Goal: Task Accomplishment & Management: Use online tool/utility

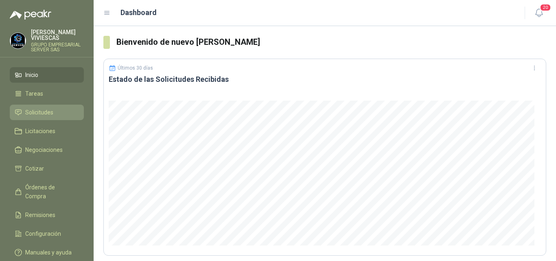
click at [48, 111] on span "Solicitudes" at bounding box center [39, 112] width 28 height 9
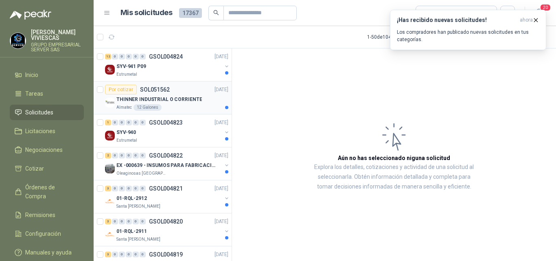
click at [145, 97] on p "THINNER INDUSTRIAL O CORRIENTE" at bounding box center [158, 100] width 85 height 8
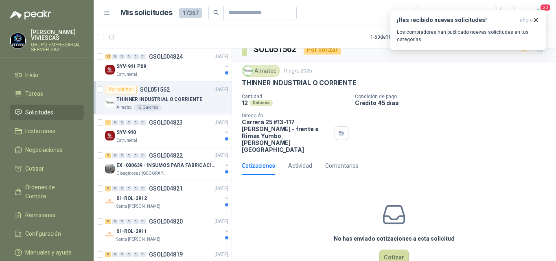
scroll to position [18, 0]
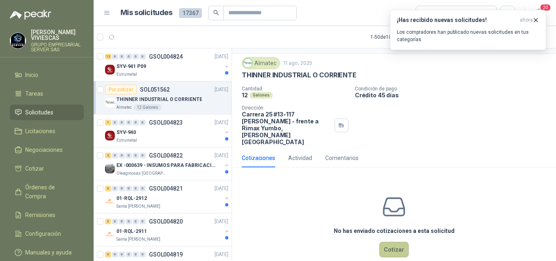
click at [394, 242] on button "Cotizar" at bounding box center [393, 249] width 29 height 15
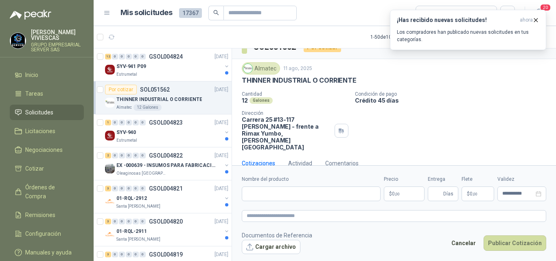
scroll to position [13, 0]
click at [289, 193] on input "Nombre del producto" at bounding box center [311, 193] width 139 height 15
type input "*"
type input "**********"
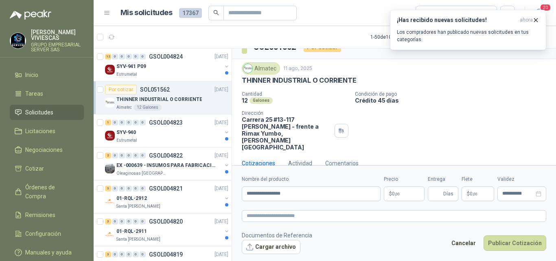
click at [395, 194] on span ",00" at bounding box center [397, 194] width 5 height 4
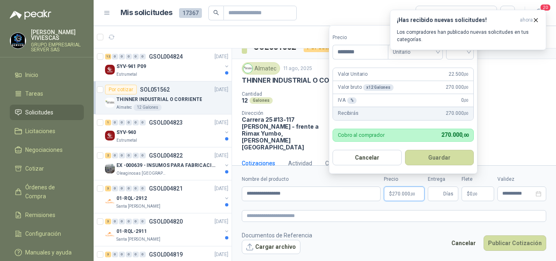
type input "********"
click at [529, 92] on p "Condición de pago" at bounding box center [454, 94] width 198 height 6
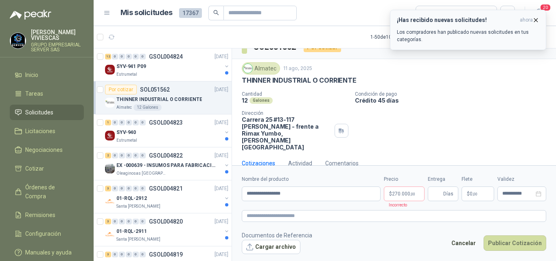
click at [541, 21] on button "¡Has recibido nuevas solicitudes! ahora Los compradores han publicado nuevas so…" at bounding box center [468, 30] width 156 height 40
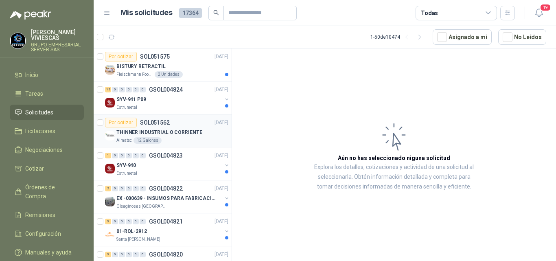
click at [164, 129] on p "THINNER INDUSTRIAL O CORRIENTE" at bounding box center [158, 133] width 85 height 8
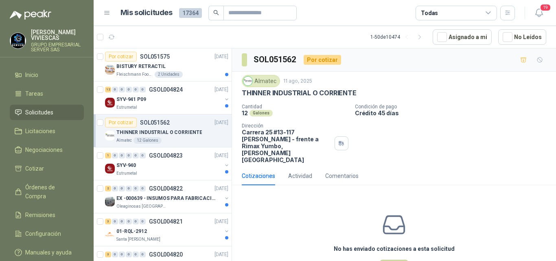
scroll to position [18, 0]
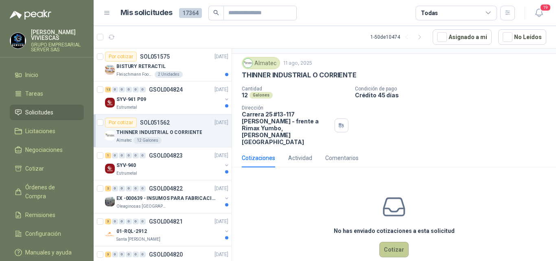
click at [388, 242] on button "Cotizar" at bounding box center [393, 249] width 29 height 15
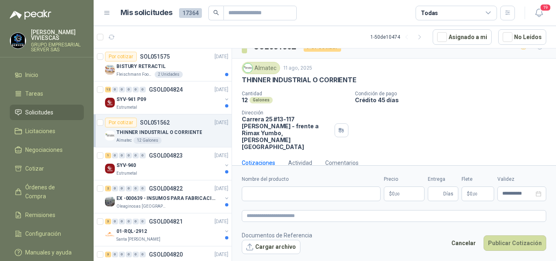
scroll to position [13, 0]
click at [398, 193] on span ",00" at bounding box center [397, 194] width 5 height 4
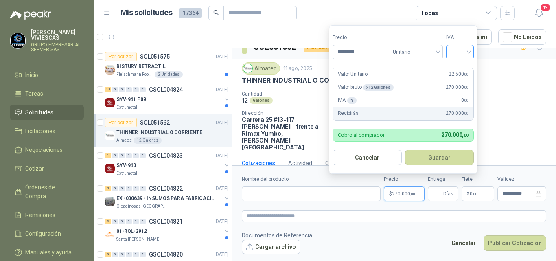
click at [471, 51] on div at bounding box center [460, 52] width 28 height 15
type input "********"
click at [457, 69] on div "19%" at bounding box center [461, 69] width 15 height 9
click at [488, 11] on icon at bounding box center [488, 12] width 7 height 7
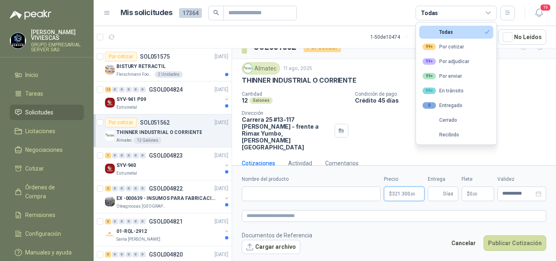
click at [407, 194] on span "321.300 ,00" at bounding box center [403, 193] width 23 height 5
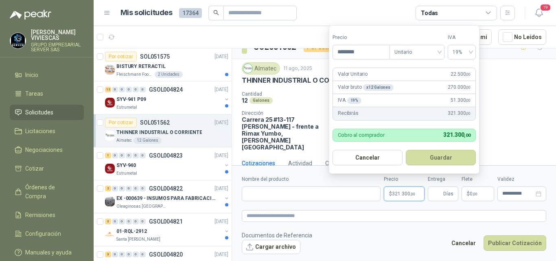
click at [400, 188] on p "$ 321.300 ,00" at bounding box center [404, 193] width 41 height 15
click at [443, 157] on button "Guardar" at bounding box center [441, 157] width 70 height 15
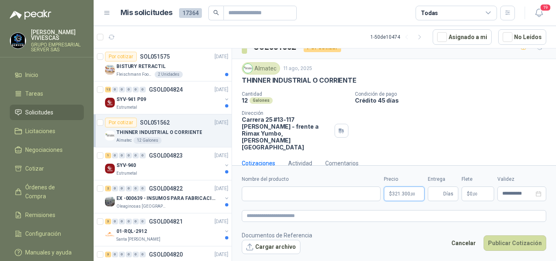
click at [398, 192] on span "321.300 ,00" at bounding box center [403, 193] width 23 height 5
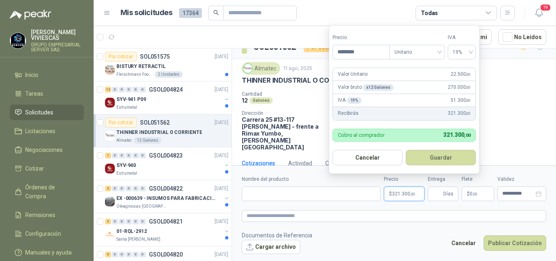
click at [486, 9] on div "Todas" at bounding box center [456, 13] width 81 height 15
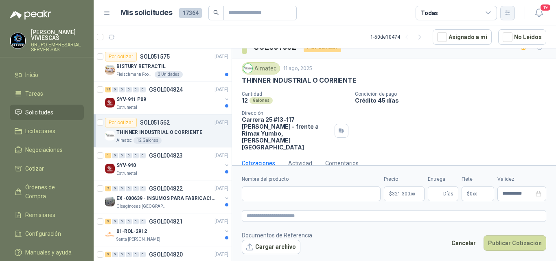
click at [507, 13] on icon "button" at bounding box center [507, 13] width 4 height 4
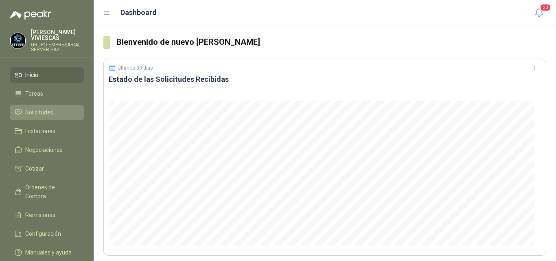
click at [46, 110] on span "Solicitudes" at bounding box center [39, 112] width 28 height 9
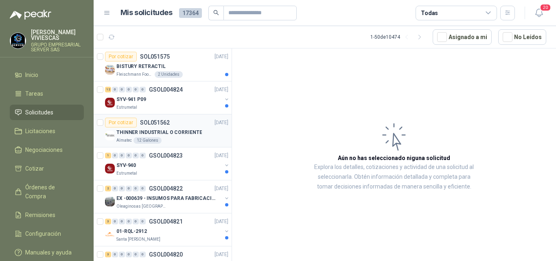
click at [164, 131] on p "THINNER INDUSTRIAL O CORRIENTE" at bounding box center [158, 133] width 85 height 8
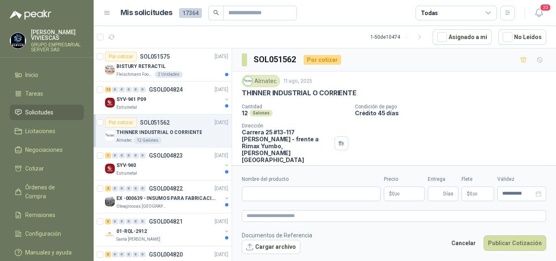
click at [395, 194] on span ",00" at bounding box center [397, 194] width 5 height 4
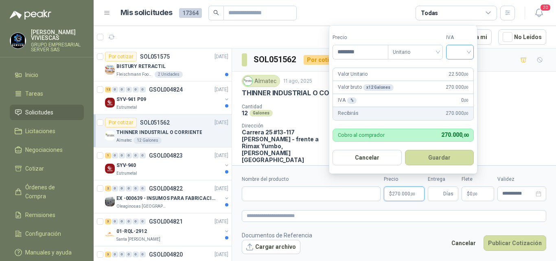
click at [471, 48] on div at bounding box center [460, 52] width 28 height 15
type input "********"
click at [460, 71] on div "19%" at bounding box center [461, 69] width 15 height 9
click at [410, 229] on form "**********" at bounding box center [394, 214] width 324 height 99
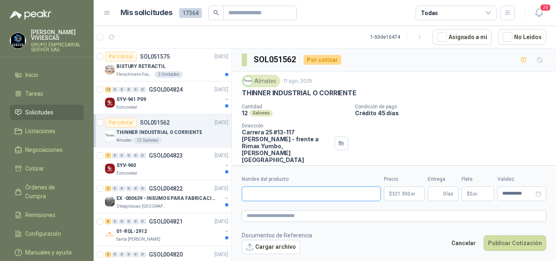
click at [297, 192] on input "Nombre del producto" at bounding box center [311, 193] width 139 height 15
type input "**********"
click at [387, 242] on footer "Documentos de Referencia Cargar archivo Cancelar Publicar Cotización" at bounding box center [394, 243] width 304 height 24
click at [437, 188] on input "Entrega" at bounding box center [437, 194] width 9 height 14
type input "*"
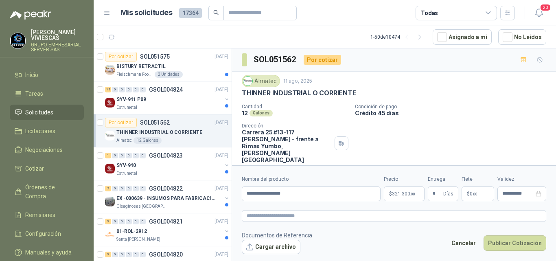
click at [468, 193] on span "$" at bounding box center [468, 193] width 3 height 5
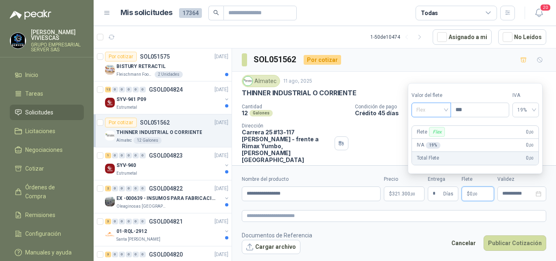
click at [423, 111] on span "Flex" at bounding box center [431, 110] width 30 height 12
click at [426, 139] on div "Incluido" at bounding box center [432, 140] width 28 height 9
click at [366, 53] on div "SOL051562 Por cotizar" at bounding box center [394, 59] width 324 height 23
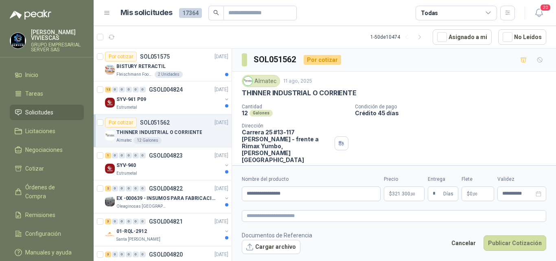
scroll to position [13, 0]
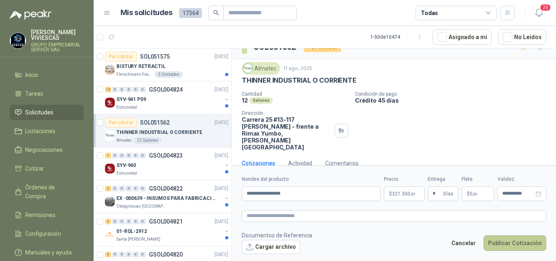
click at [500, 241] on button "Publicar Cotización" at bounding box center [515, 242] width 63 height 15
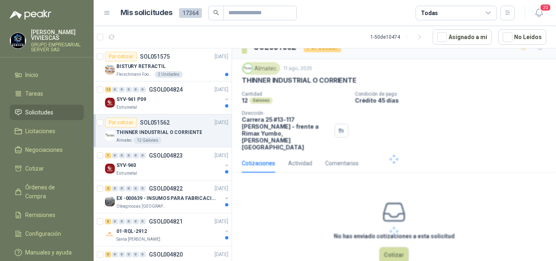
scroll to position [0, 0]
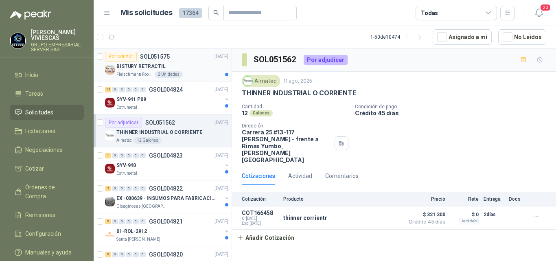
click at [146, 64] on p "BISTURY RETRACTIL" at bounding box center [140, 67] width 49 height 8
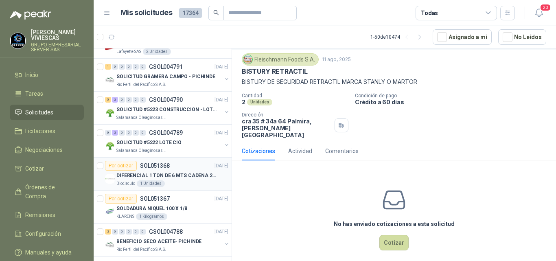
scroll to position [1343, 0]
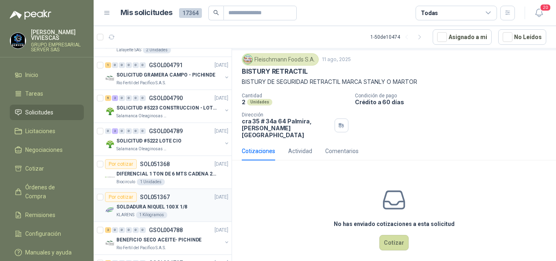
click at [163, 205] on p "SOLDADURA NIQUEL 100 X 1/8" at bounding box center [151, 207] width 71 height 8
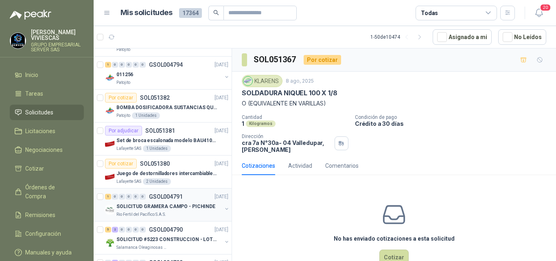
scroll to position [1207, 0]
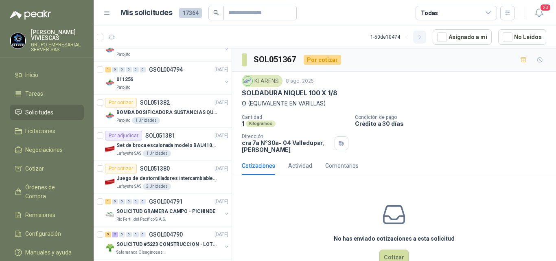
click at [419, 38] on icon "button" at bounding box center [419, 37] width 7 height 7
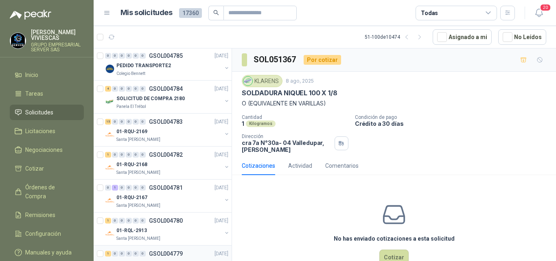
scroll to position [0, 0]
click at [421, 35] on icon "button" at bounding box center [419, 37] width 7 height 7
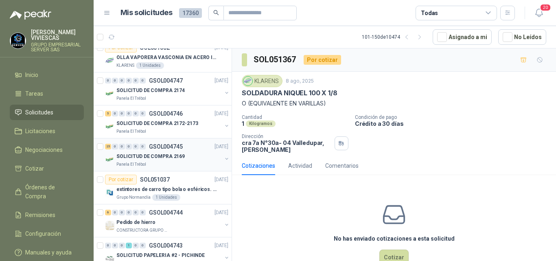
scroll to position [204, 0]
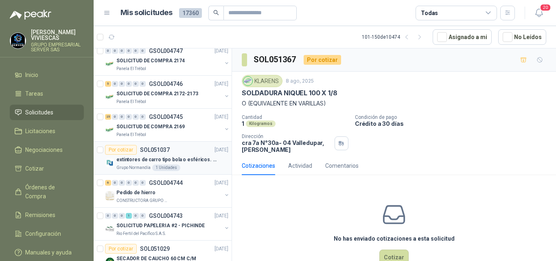
click at [163, 159] on p "extintores de carro tipo bola o esféricos. Eficacia 21A - 113B" at bounding box center [166, 160] width 101 height 8
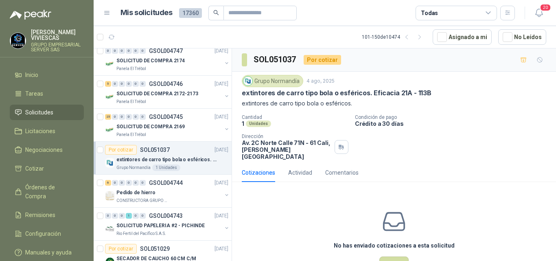
drag, startPoint x: 523, startPoint y: 258, endPoint x: 339, endPoint y: 2, distance: 314.9
click at [339, 2] on header "Mis solicitudes 17360 Todas 20" at bounding box center [325, 13] width 462 height 26
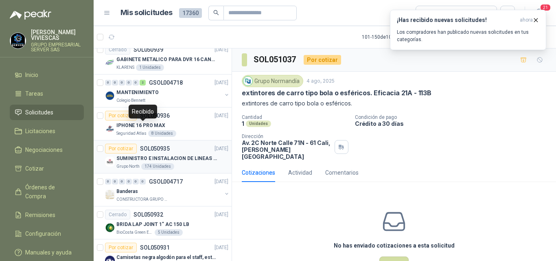
scroll to position [1451, 0]
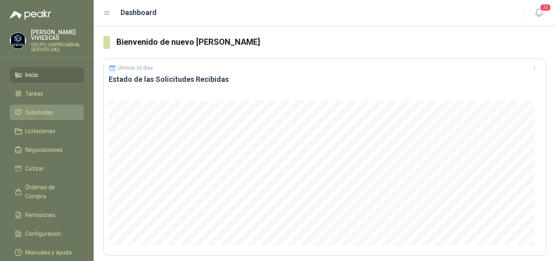
click at [48, 112] on span "Solicitudes" at bounding box center [39, 112] width 28 height 9
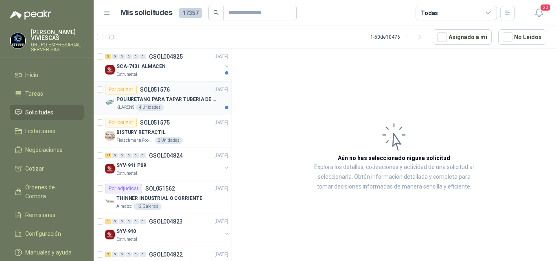
click at [188, 96] on p "POLIURETANO PARA TAPAR TUBERIA DE SENSORES DE NIVEL DEL BANCO DE HIELO" at bounding box center [166, 100] width 101 height 8
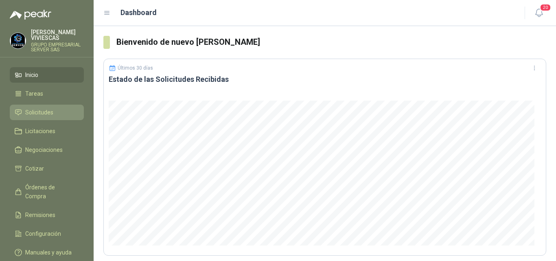
click at [42, 112] on span "Solicitudes" at bounding box center [39, 112] width 28 height 9
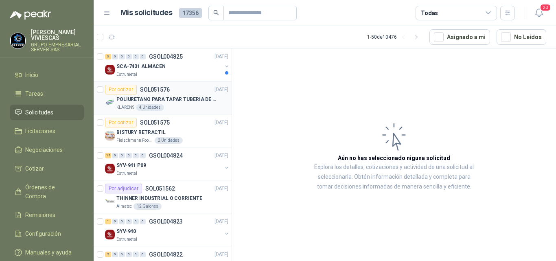
click at [142, 98] on p "POLIURETANO PARA TAPAR TUBERIA DE SENSORES DE NIVEL DEL BANCO DE HIELO" at bounding box center [166, 100] width 101 height 8
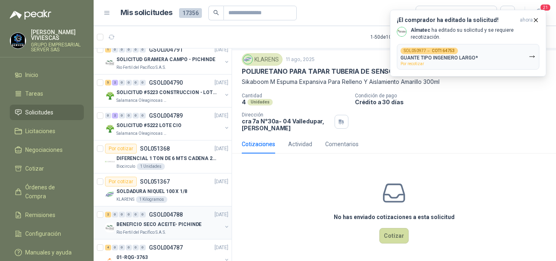
scroll to position [1451, 0]
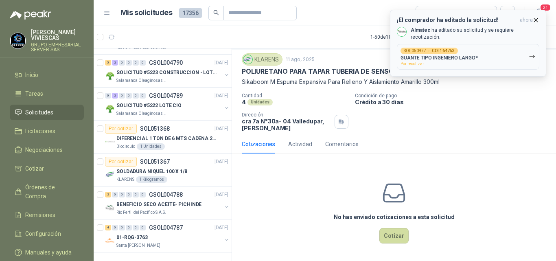
click at [536, 20] on icon "button" at bounding box center [535, 19] width 3 height 3
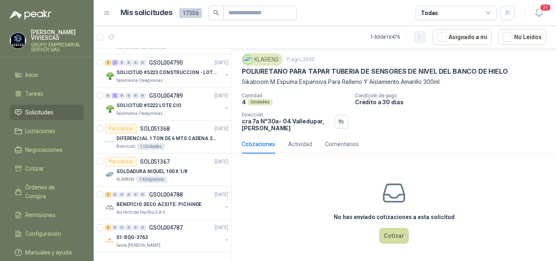
click at [421, 36] on icon "button" at bounding box center [419, 37] width 7 height 7
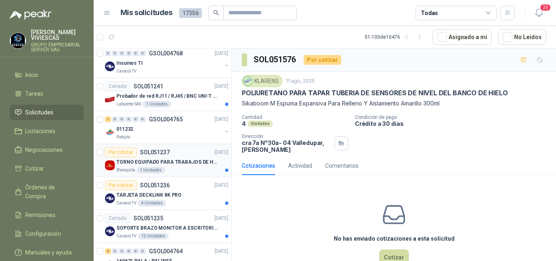
scroll to position [678, 0]
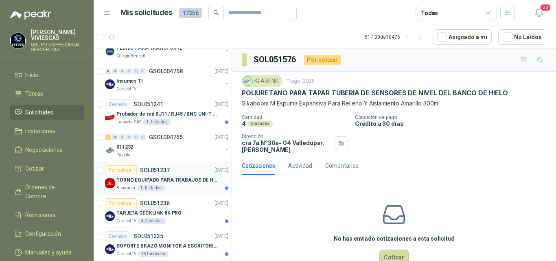
click at [166, 180] on p "TORNO EQUIPADO PARA TRABAJOS DE HASTA 1 METRO DE PRIMER O SEGUNDA MANO" at bounding box center [166, 180] width 101 height 8
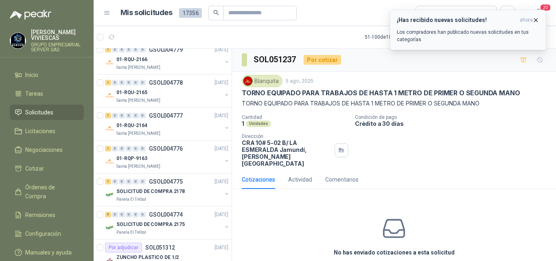
click at [537, 20] on icon "button" at bounding box center [535, 20] width 7 height 7
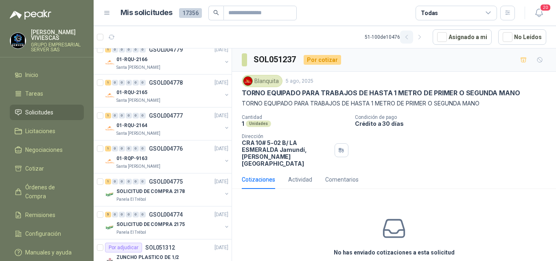
click at [407, 36] on icon "button" at bounding box center [406, 37] width 2 height 4
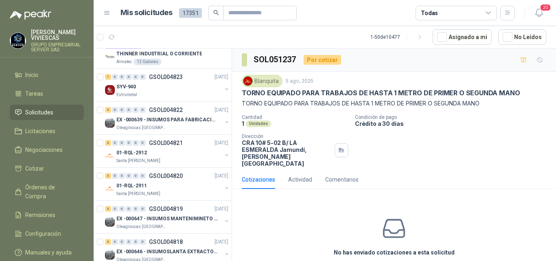
scroll to position [67, 0]
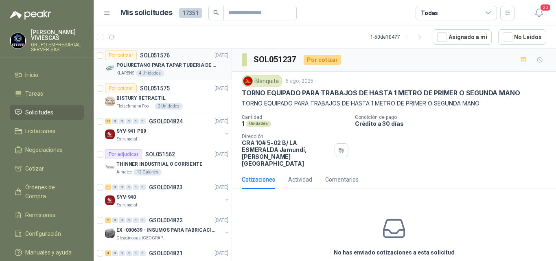
drag, startPoint x: 221, startPoint y: 103, endPoint x: 224, endPoint y: 98, distance: 5.9
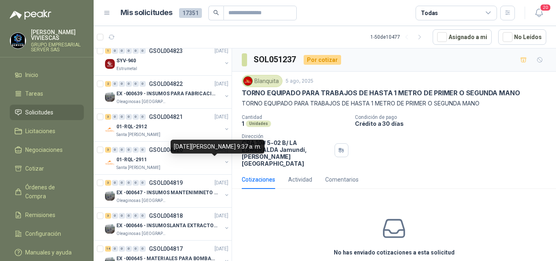
scroll to position [244, 0]
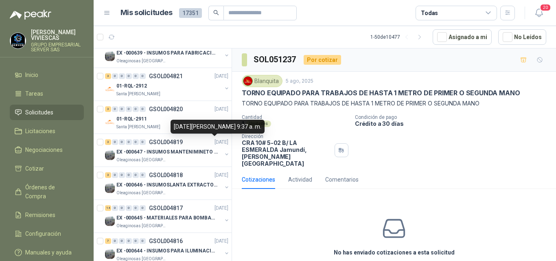
drag, startPoint x: 215, startPoint y: 185, endPoint x: 237, endPoint y: 147, distance: 43.4
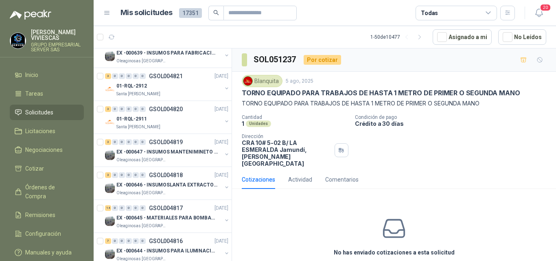
scroll to position [81, 0]
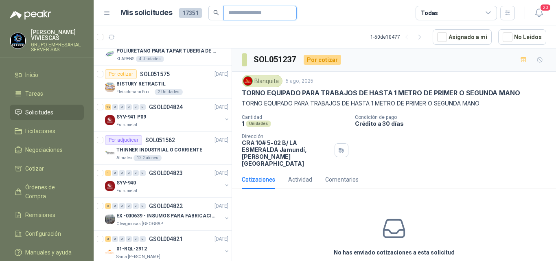
click at [250, 13] on input "text" at bounding box center [256, 13] width 57 height 14
type input "*"
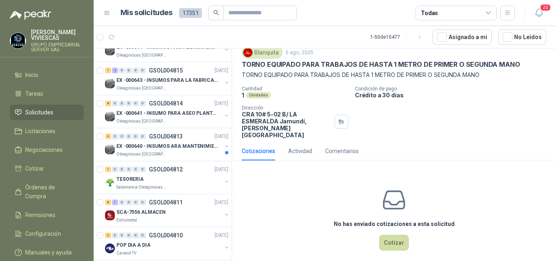
scroll to position [366, 0]
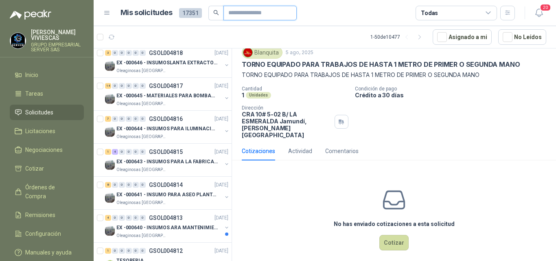
click at [239, 11] on input "text" at bounding box center [256, 13] width 57 height 14
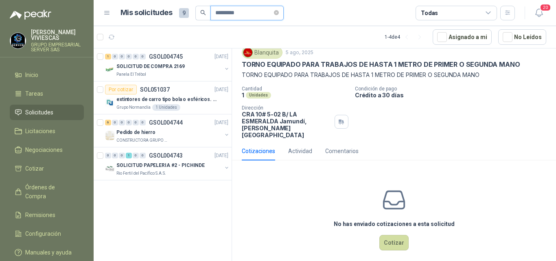
scroll to position [0, 0]
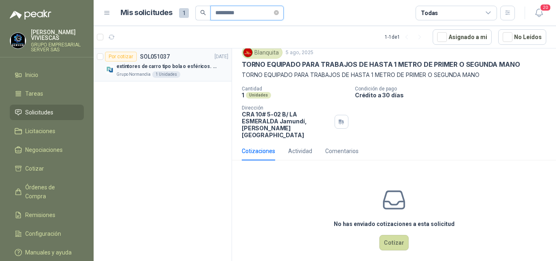
type input "*********"
click at [141, 66] on p "extintores de carro tipo bola o esféricos. Eficacia 21A - 113B" at bounding box center [166, 67] width 101 height 8
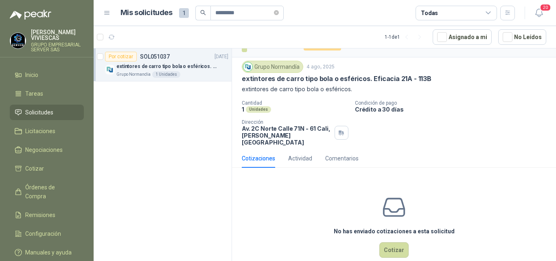
scroll to position [22, 0]
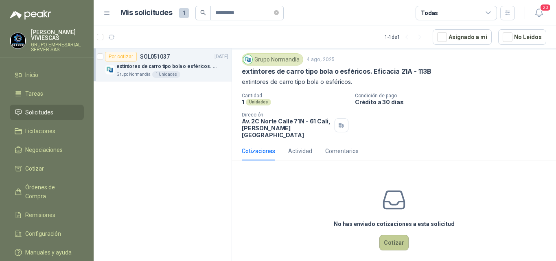
click at [389, 235] on button "Cotizar" at bounding box center [393, 242] width 29 height 15
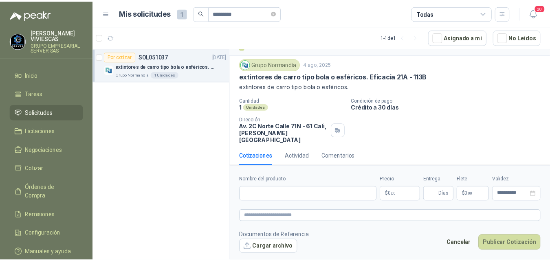
scroll to position [16, 0]
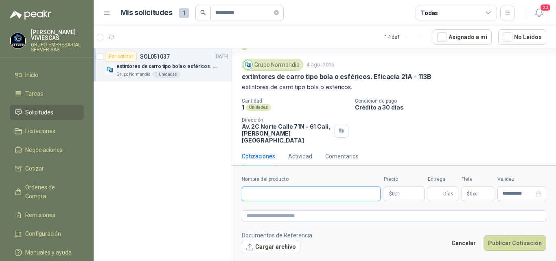
click at [276, 192] on input "Nombre del producto" at bounding box center [311, 193] width 139 height 15
type input "**********"
click at [396, 195] on body "**********" at bounding box center [278, 130] width 556 height 261
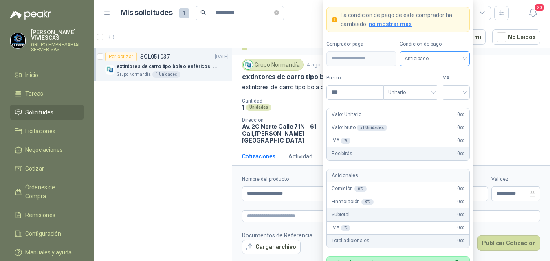
click at [425, 58] on span "Anticipado" at bounding box center [434, 59] width 60 height 12
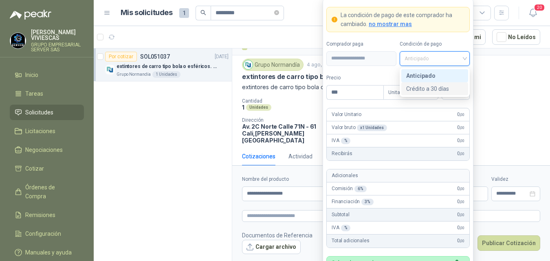
click at [432, 88] on div "Crédito a 30 días" at bounding box center [434, 88] width 57 height 9
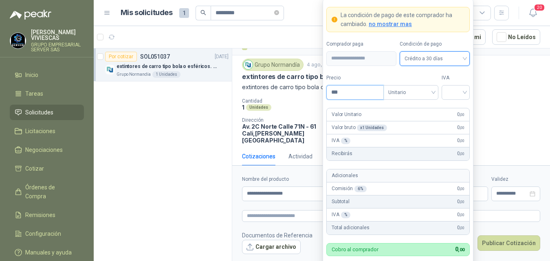
click at [352, 95] on input "***" at bounding box center [354, 92] width 57 height 14
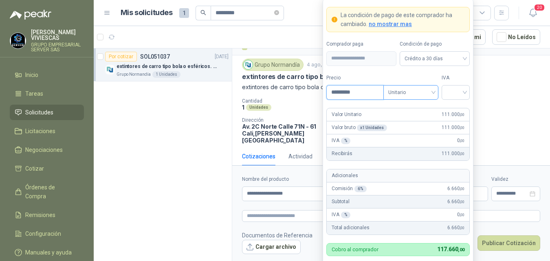
click at [436, 93] on div "Unitario" at bounding box center [410, 92] width 55 height 15
type input "*********"
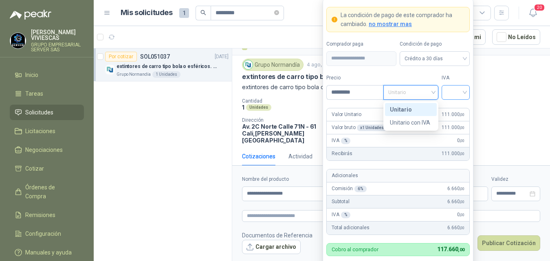
click at [465, 92] on div at bounding box center [455, 92] width 28 height 15
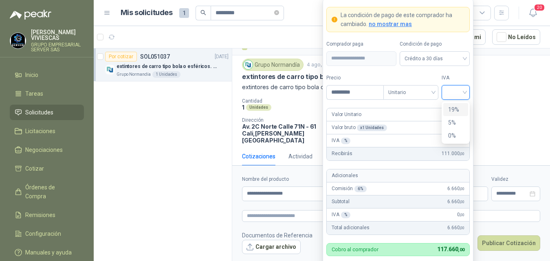
click at [455, 109] on div "19%" at bounding box center [455, 109] width 15 height 9
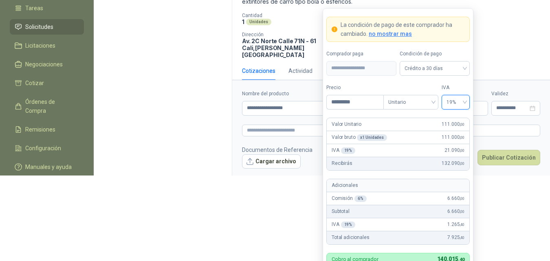
scroll to position [111, 0]
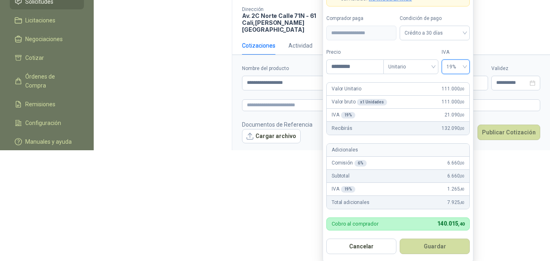
drag, startPoint x: 435, startPoint y: 244, endPoint x: 434, endPoint y: 240, distance: 4.2
click at [435, 243] on button "Guardar" at bounding box center [434, 246] width 70 height 15
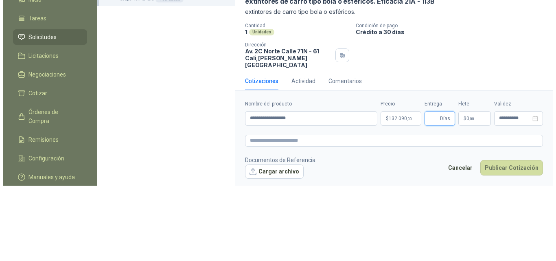
scroll to position [0, 0]
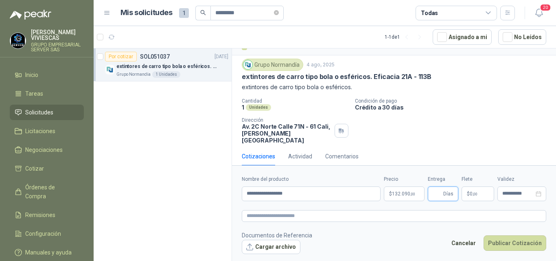
click at [439, 195] on input "Entrega" at bounding box center [437, 194] width 9 height 14
type input "*"
click at [467, 193] on p "$ 0 ,00" at bounding box center [478, 193] width 33 height 15
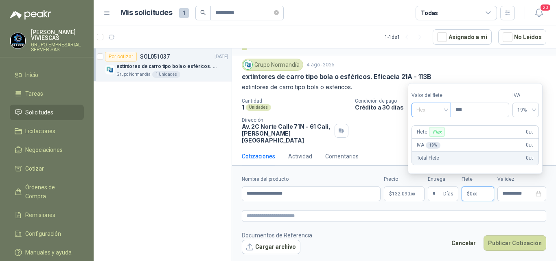
click at [429, 108] on span "Flex" at bounding box center [431, 110] width 30 height 12
click at [426, 140] on div "Incluido" at bounding box center [432, 140] width 28 height 9
click at [270, 245] on button "Cargar archivo" at bounding box center [271, 247] width 59 height 15
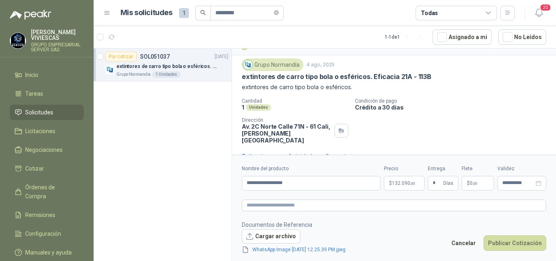
scroll to position [22, 0]
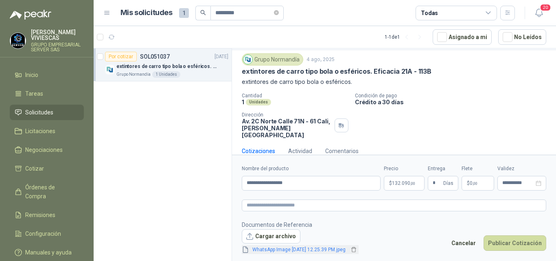
click at [326, 250] on link "WhatsApp Image 2025-08-11 at 12.25.39 PM.jpeg" at bounding box center [299, 250] width 100 height 8
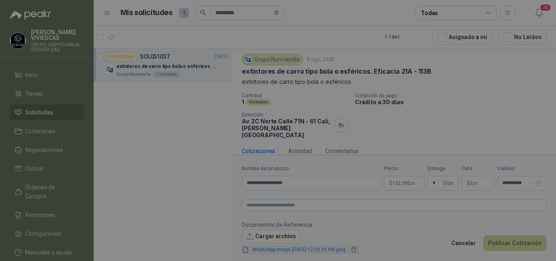
click at [326, 250] on div "... Descargar" at bounding box center [278, 130] width 556 height 261
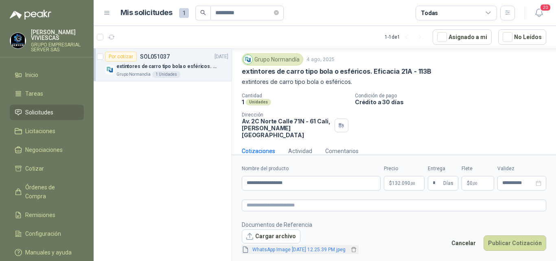
click at [322, 251] on link "WhatsApp Image 2025-08-11 at 12.25.39 PM.jpeg" at bounding box center [299, 250] width 100 height 8
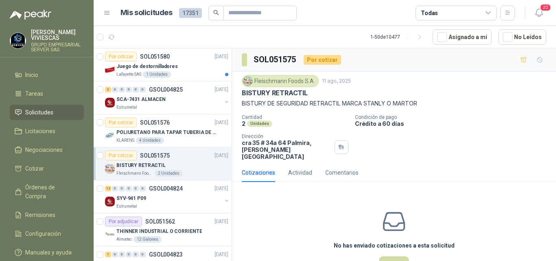
click at [508, 114] on p "Condición de pago" at bounding box center [454, 117] width 198 height 6
click at [419, 35] on icon "button" at bounding box center [419, 37] width 7 height 7
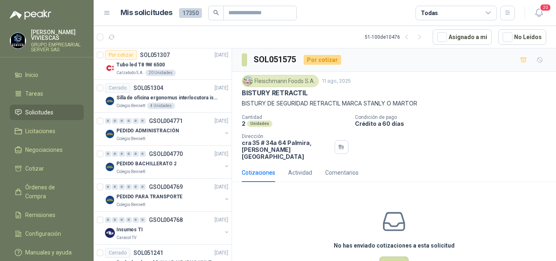
scroll to position [692, 0]
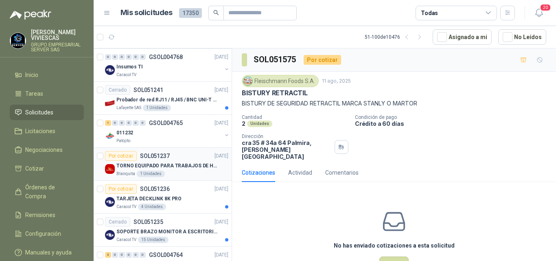
click at [197, 163] on p "TORNO EQUIPADO PARA TRABAJOS DE HASTA 1 METRO DE PRIMER O SEGUNDA MANO" at bounding box center [166, 166] width 101 height 8
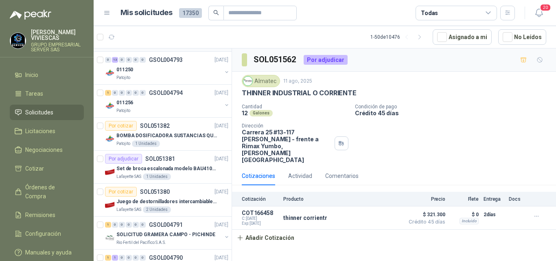
scroll to position [1262, 0]
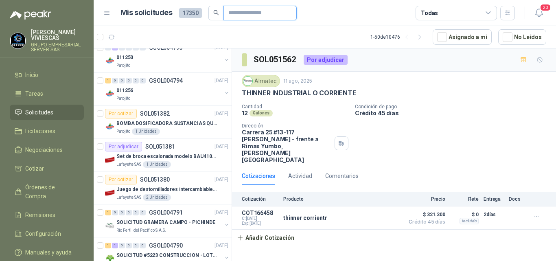
click at [240, 12] on input "text" at bounding box center [256, 13] width 57 height 14
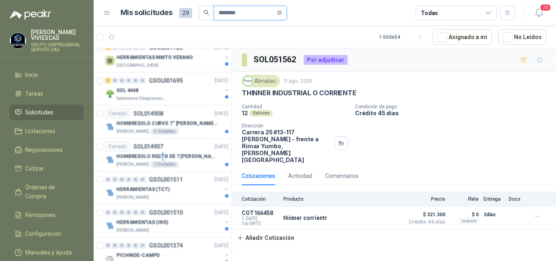
type input "*********"
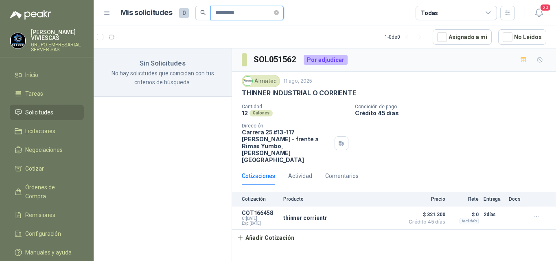
scroll to position [0, 0]
click at [279, 11] on icon "close-circle" at bounding box center [276, 12] width 5 height 5
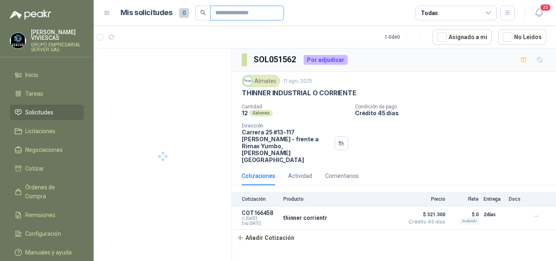
click at [257, 12] on input "text" at bounding box center [243, 13] width 57 height 14
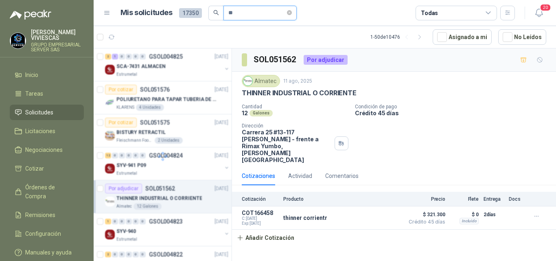
type input "*"
type input "*********"
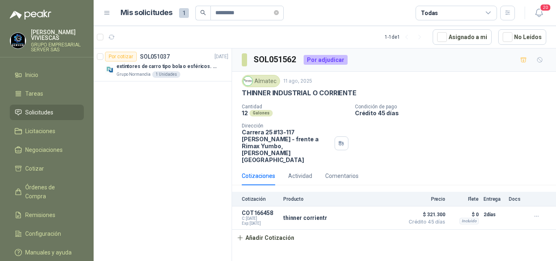
drag, startPoint x: 294, startPoint y: 13, endPoint x: 300, endPoint y: 15, distance: 7.1
click at [298, 14] on article "Mis solicitudes 1 ********* Todas" at bounding box center [317, 13] width 395 height 15
click at [147, 68] on p "extintores de carro tipo bola o esféricos. Eficacia 21A - 113B" at bounding box center [166, 67] width 101 height 8
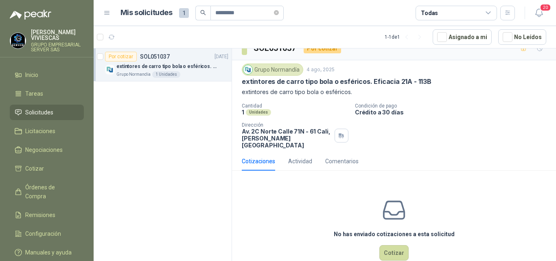
scroll to position [22, 0]
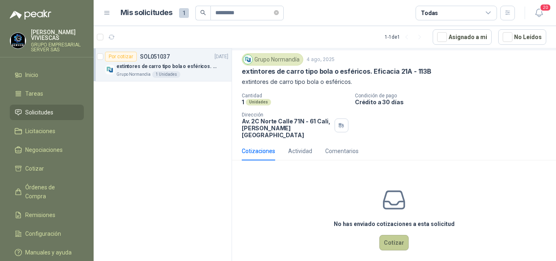
click at [390, 235] on button "Cotizar" at bounding box center [393, 242] width 29 height 15
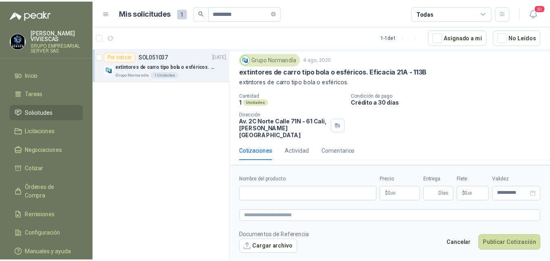
scroll to position [16, 0]
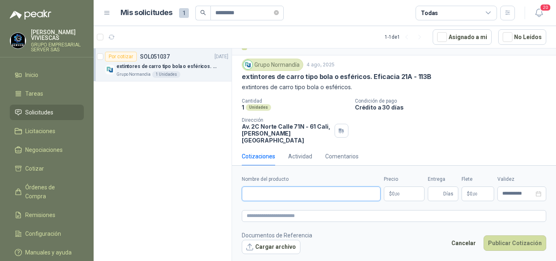
drag, startPoint x: 268, startPoint y: 193, endPoint x: 272, endPoint y: 191, distance: 4.2
click at [268, 192] on input "Nombre del producto" at bounding box center [311, 193] width 139 height 15
type input "**********"
click at [401, 191] on body "**********" at bounding box center [278, 130] width 556 height 261
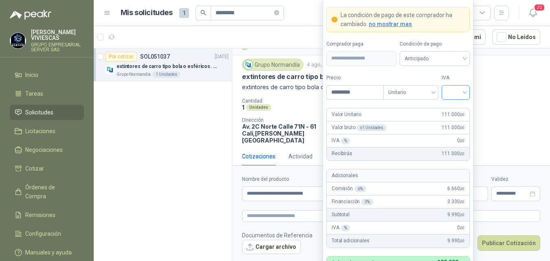
type input "*********"
click at [459, 92] on input "search" at bounding box center [455, 91] width 18 height 12
click at [451, 107] on div "19%" at bounding box center [455, 109] width 15 height 9
click at [420, 43] on label "Condición de pago" at bounding box center [434, 44] width 70 height 8
click at [425, 59] on span "Anticipado" at bounding box center [434, 59] width 60 height 12
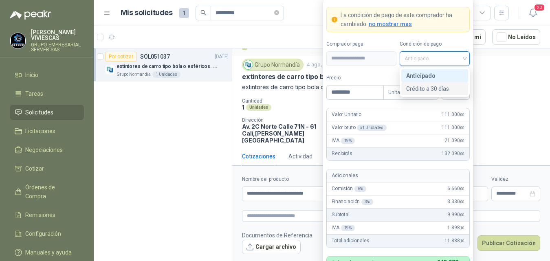
click at [428, 88] on div "Crédito a 30 días" at bounding box center [434, 88] width 57 height 9
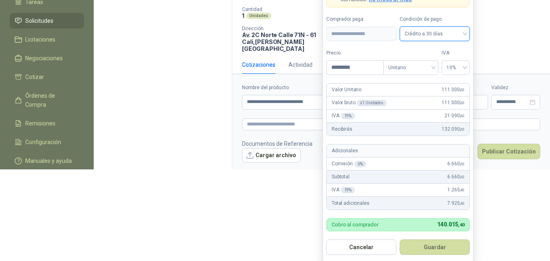
scroll to position [93, 0]
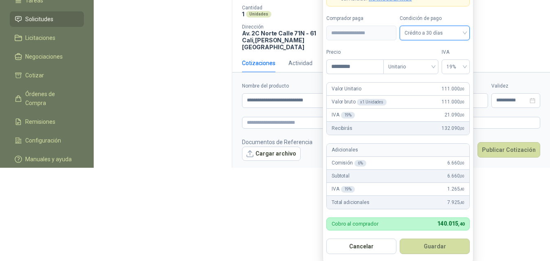
click at [441, 243] on button "Guardar" at bounding box center [434, 246] width 70 height 15
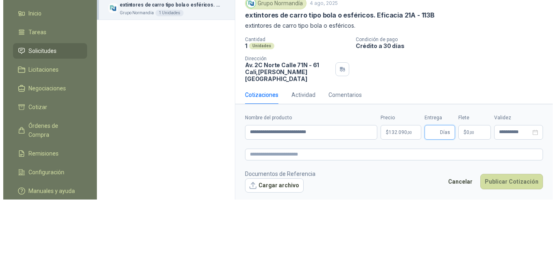
scroll to position [0, 0]
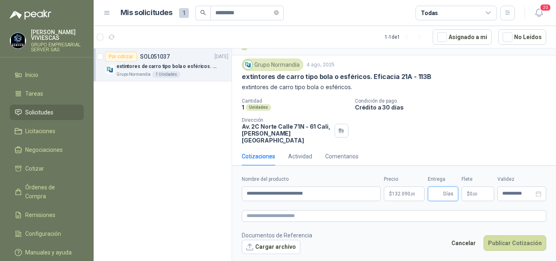
click at [437, 192] on input "Entrega" at bounding box center [437, 194] width 9 height 14
type input "*"
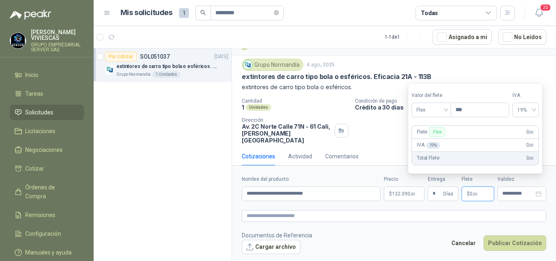
click at [471, 194] on span "0 ,00" at bounding box center [474, 193] width 8 height 5
click at [419, 109] on span "Flex" at bounding box center [431, 110] width 30 height 12
click at [426, 138] on div "Incluido" at bounding box center [432, 140] width 28 height 9
click at [290, 244] on button "Cargar archivo" at bounding box center [271, 247] width 59 height 15
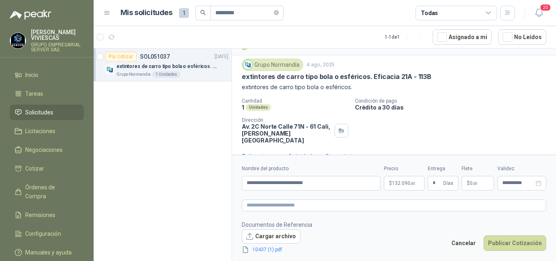
scroll to position [22, 0]
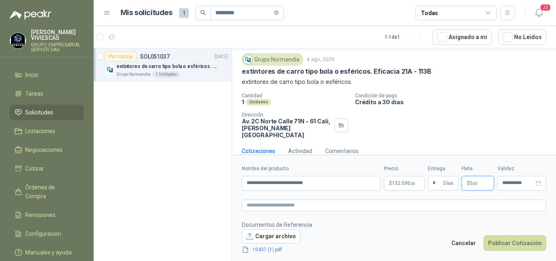
click at [471, 180] on p "$ 0 ,00" at bounding box center [478, 183] width 33 height 15
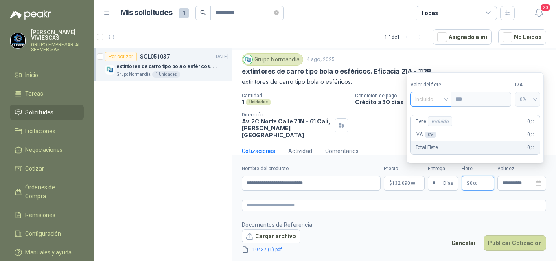
click at [430, 97] on span "Incluido" at bounding box center [430, 99] width 31 height 12
click at [426, 127] on div "Incluido" at bounding box center [432, 129] width 30 height 9
click at [505, 241] on button "Publicar Cotización" at bounding box center [515, 242] width 63 height 15
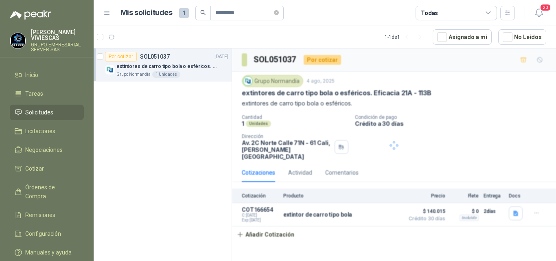
scroll to position [0, 0]
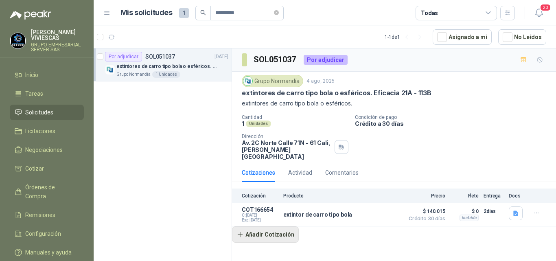
click at [265, 228] on button "Añadir Cotización" at bounding box center [265, 234] width 67 height 16
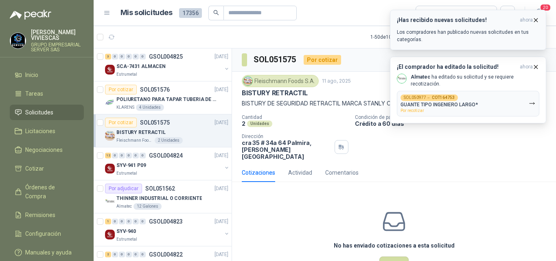
click at [535, 17] on icon "button" at bounding box center [535, 20] width 7 height 7
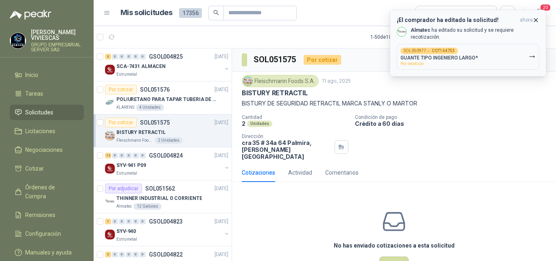
click at [540, 20] on button "¡El comprador ha editado la solicitud! ahora Almatec ha editado su solicitud y …" at bounding box center [468, 43] width 156 height 67
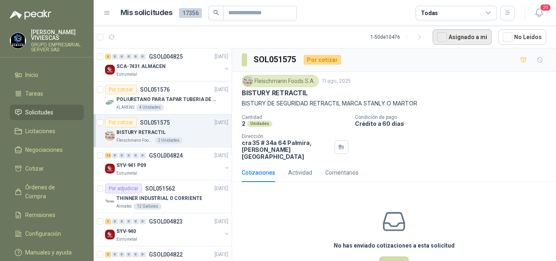
click at [433, 36] on button "Asignado a mi" at bounding box center [462, 36] width 59 height 15
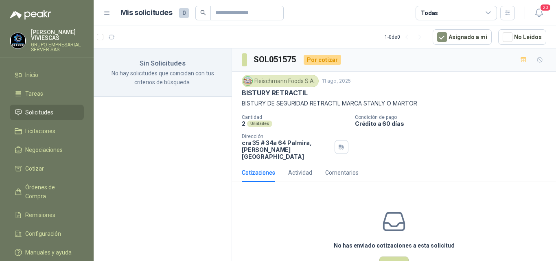
click at [434, 110] on div "Fleischmann Foods S.A. 11 ago, 2025 BISTURY RETRACTIL BISTURY DE SEGURIDAD RETR…" at bounding box center [394, 117] width 304 height 85
click at [453, 101] on p "BISTURY DE SEGURIDAD RETRACTIL MARCA STANLY O MARTOR" at bounding box center [394, 103] width 304 height 9
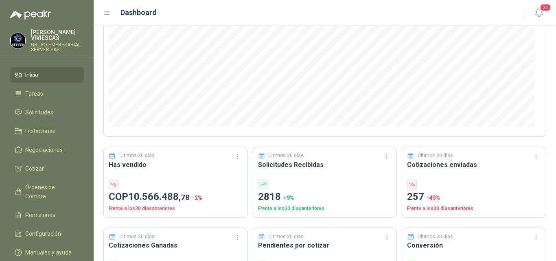
scroll to position [163, 0]
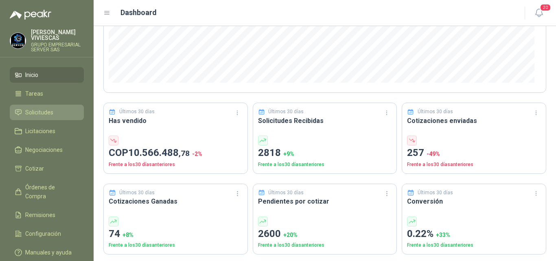
click at [45, 110] on span "Solicitudes" at bounding box center [39, 112] width 28 height 9
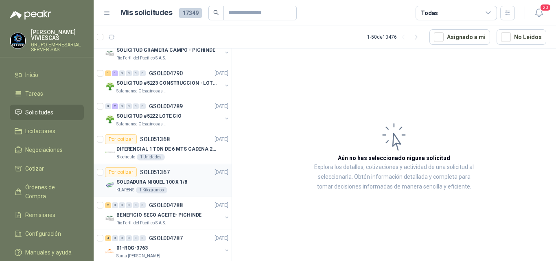
scroll to position [1451, 0]
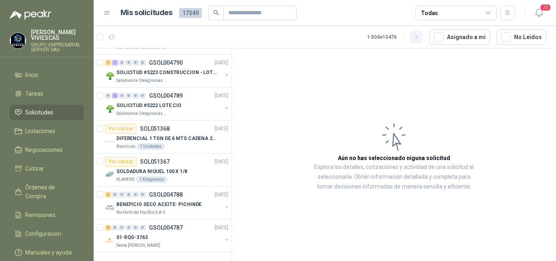
click at [418, 35] on icon "button" at bounding box center [416, 37] width 7 height 7
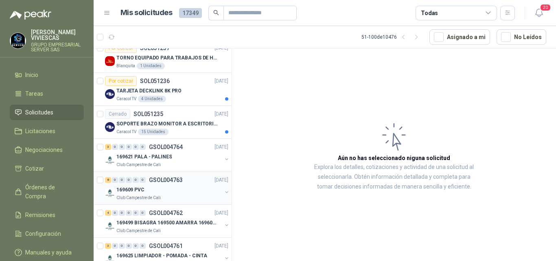
scroll to position [759, 0]
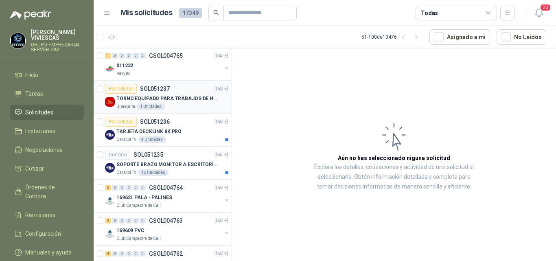
click at [155, 96] on p "TORNO EQUIPADO PARA TRABAJOS DE HASTA 1 METRO DE PRIMER O SEGUNDA MANO" at bounding box center [166, 99] width 101 height 8
